Goal: Task Accomplishment & Management: Use online tool/utility

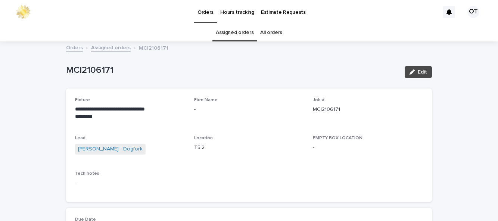
click at [241, 24] on link "Assigned orders" at bounding box center [235, 33] width 38 height 18
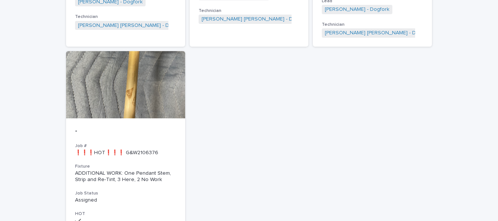
scroll to position [763, 0]
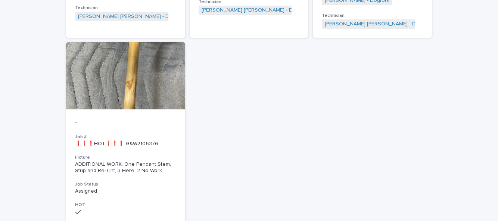
click at [87, 52] on div at bounding box center [125, 75] width 119 height 67
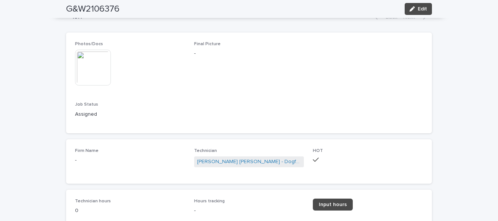
scroll to position [385, 0]
click at [90, 69] on img at bounding box center [93, 67] width 36 height 36
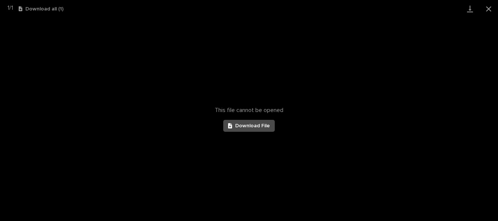
click at [270, 131] on link "Download File" at bounding box center [248, 126] width 51 height 12
click at [254, 125] on span "Download File" at bounding box center [252, 125] width 35 height 5
click at [491, 10] on button "Close gallery" at bounding box center [488, 9] width 19 height 18
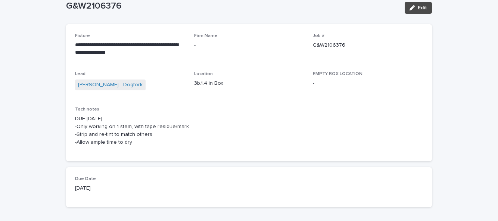
scroll to position [0, 0]
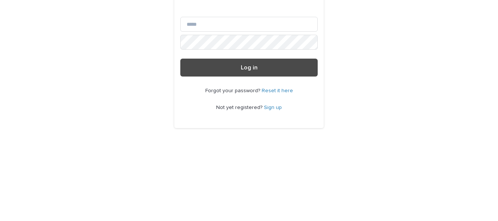
click at [301, 118] on input "Email" at bounding box center [248, 110] width 137 height 15
type input "**********"
click at [180, 145] on button "Log in" at bounding box center [248, 154] width 137 height 18
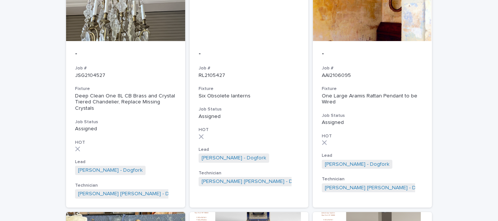
scroll to position [121, 0]
